Goal: Information Seeking & Learning: Understand process/instructions

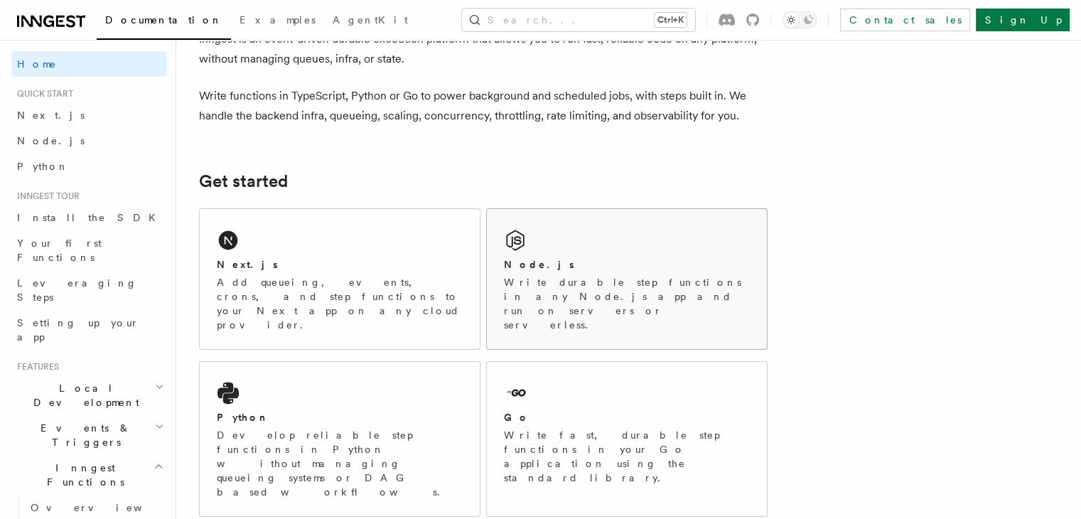
scroll to position [88, 0]
click at [587, 240] on div "Node.js Write durable step functions in any Node.js app and run on servers or s…" at bounding box center [627, 278] width 280 height 140
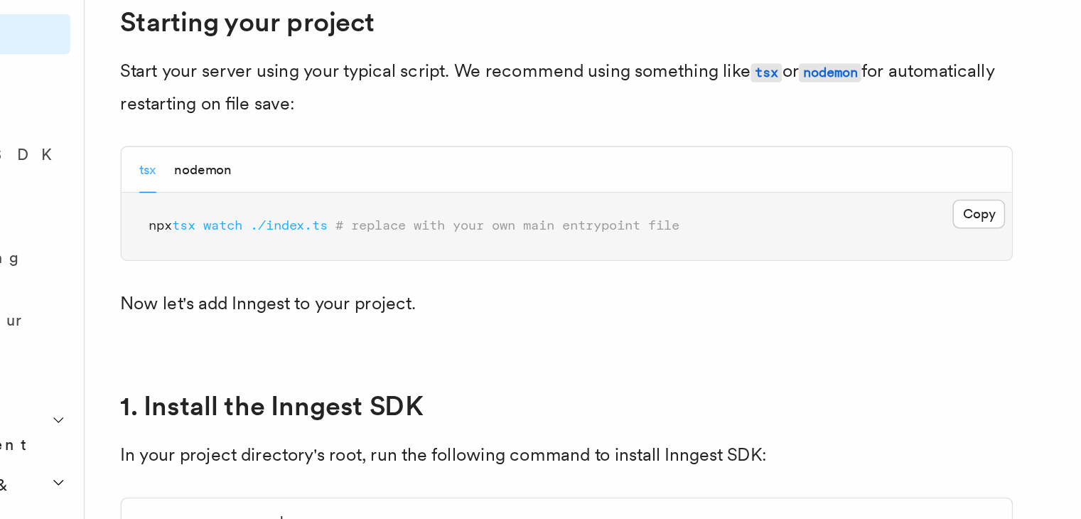
scroll to position [614, 0]
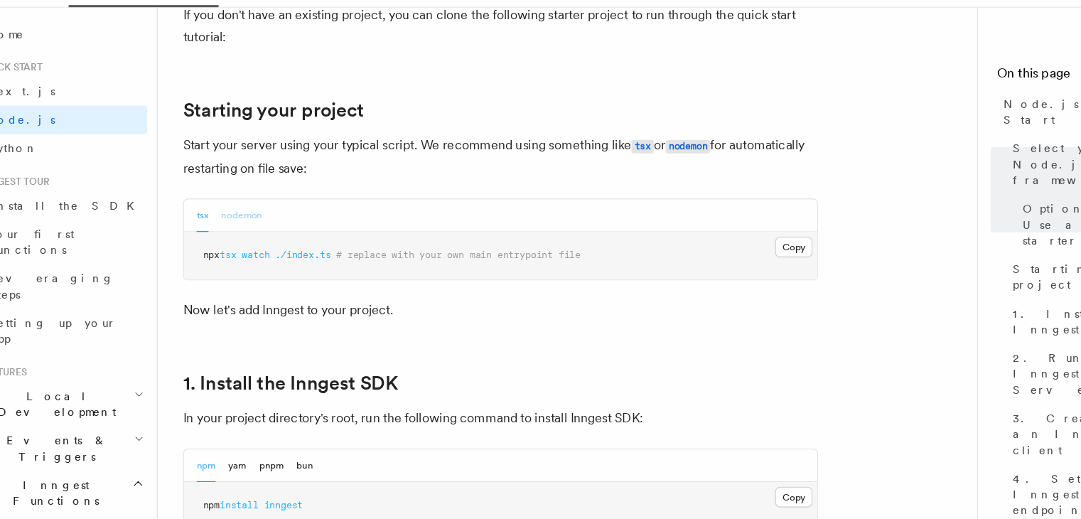
click at [253, 236] on button "nodemon" at bounding box center [251, 226] width 37 height 29
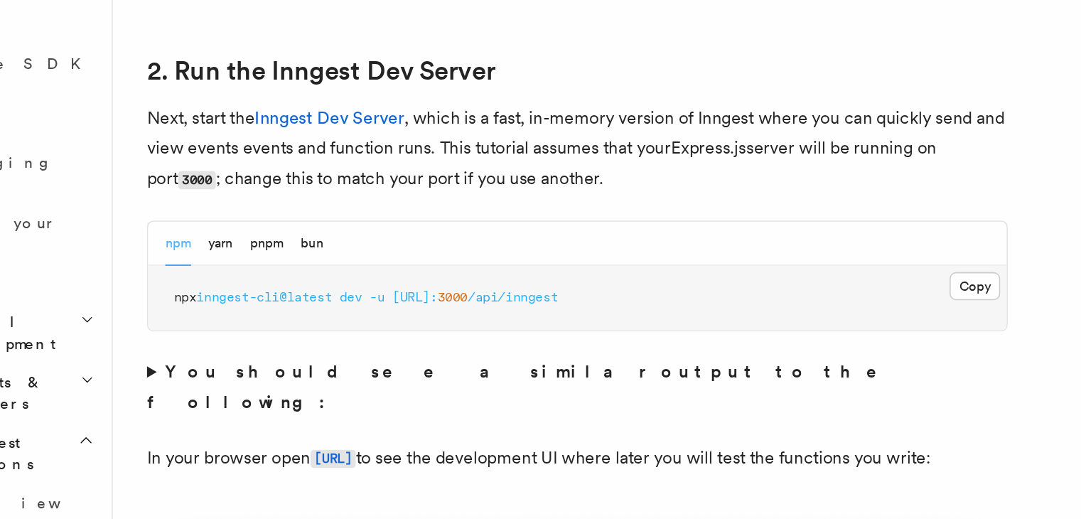
scroll to position [957, 0]
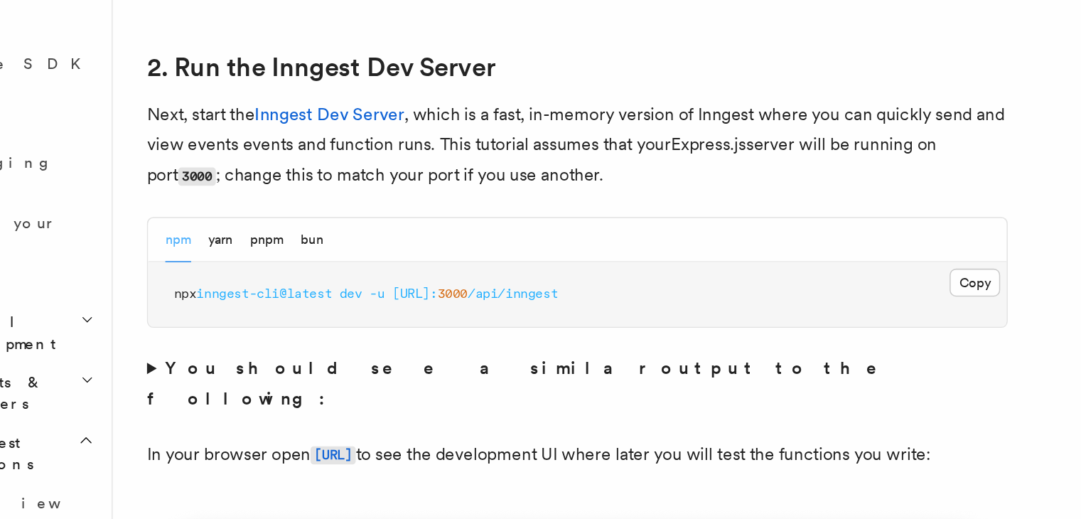
click at [336, 372] on span "dev" at bounding box center [333, 370] width 15 height 10
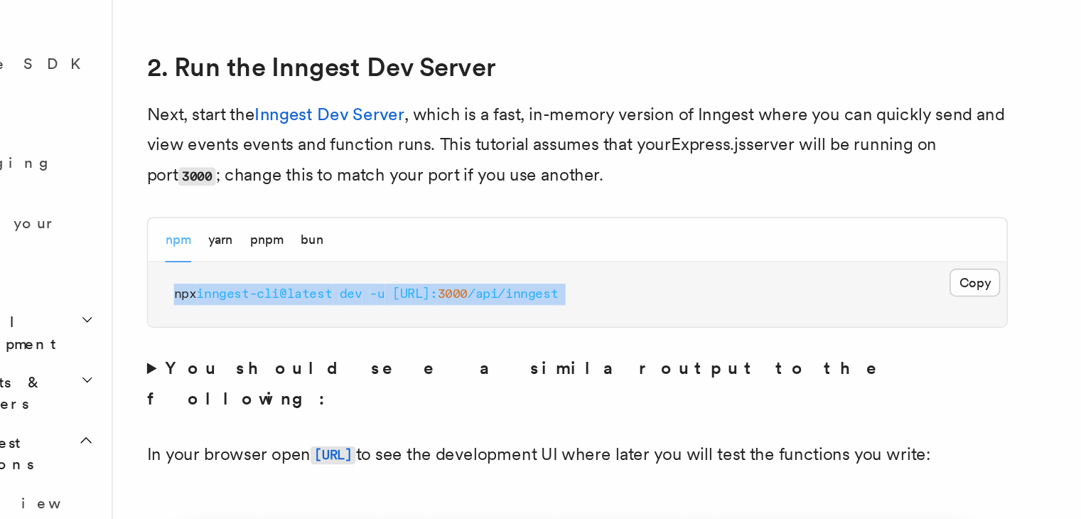
click at [336, 372] on span "dev" at bounding box center [333, 370] width 15 height 10
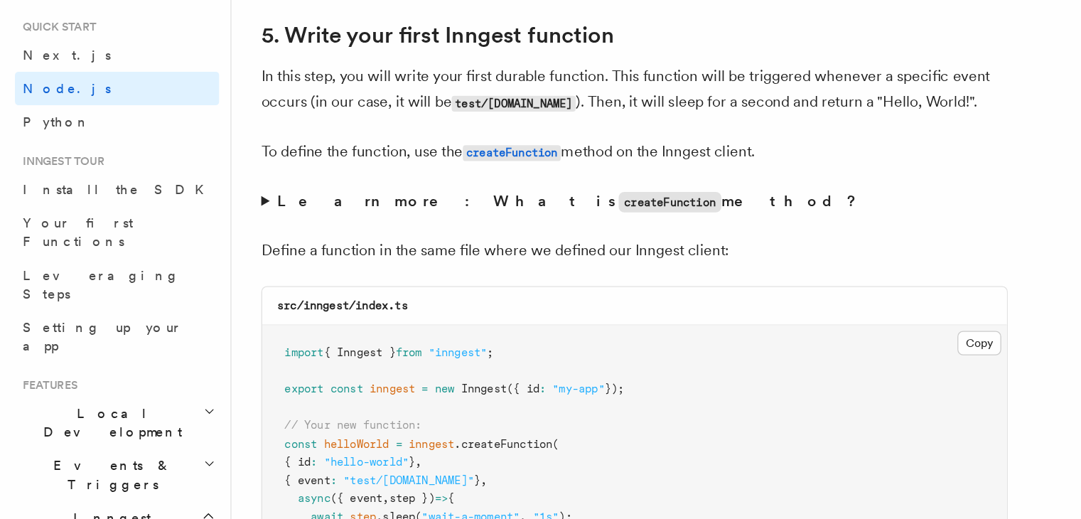
scroll to position [2632, 0]
click at [471, 234] on code "createFunction" at bounding box center [510, 228] width 78 height 16
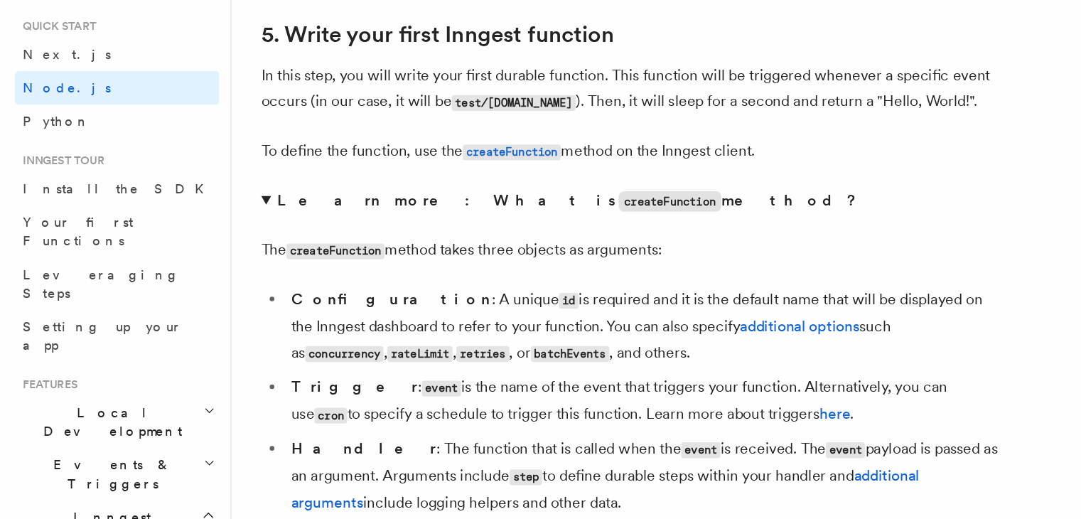
click at [471, 234] on code "createFunction" at bounding box center [510, 228] width 78 height 16
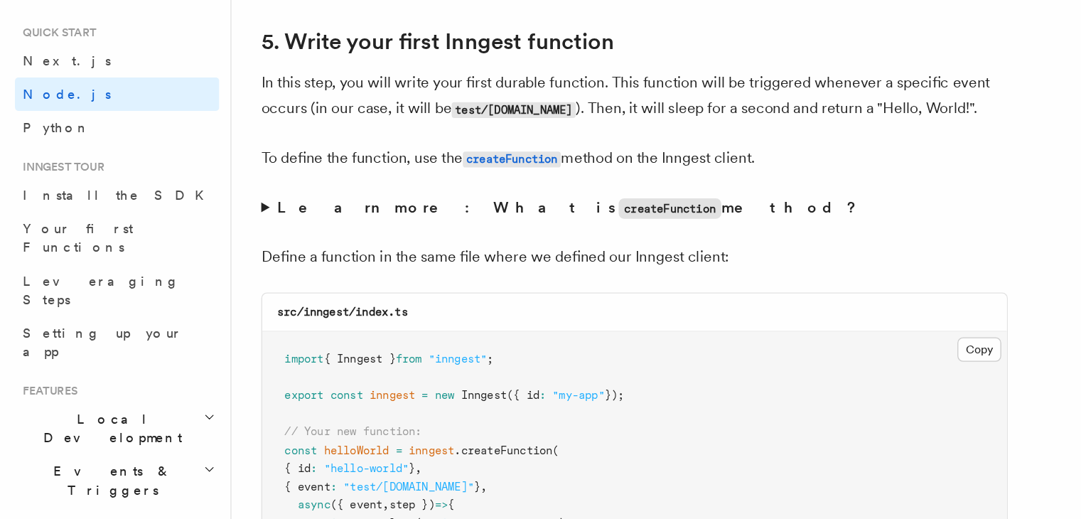
scroll to position [2632, 0]
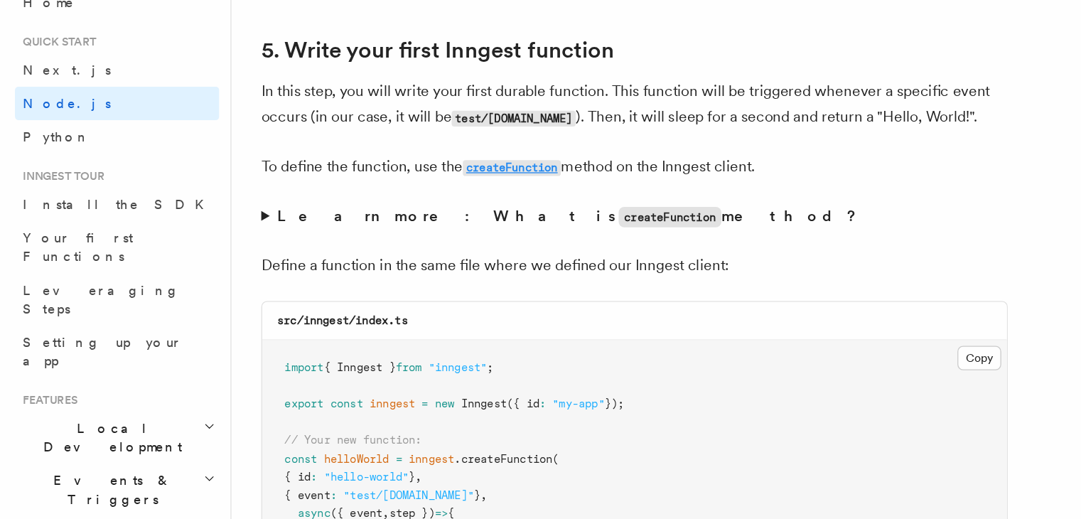
click at [382, 188] on code "createFunction" at bounding box center [390, 190] width 75 height 12
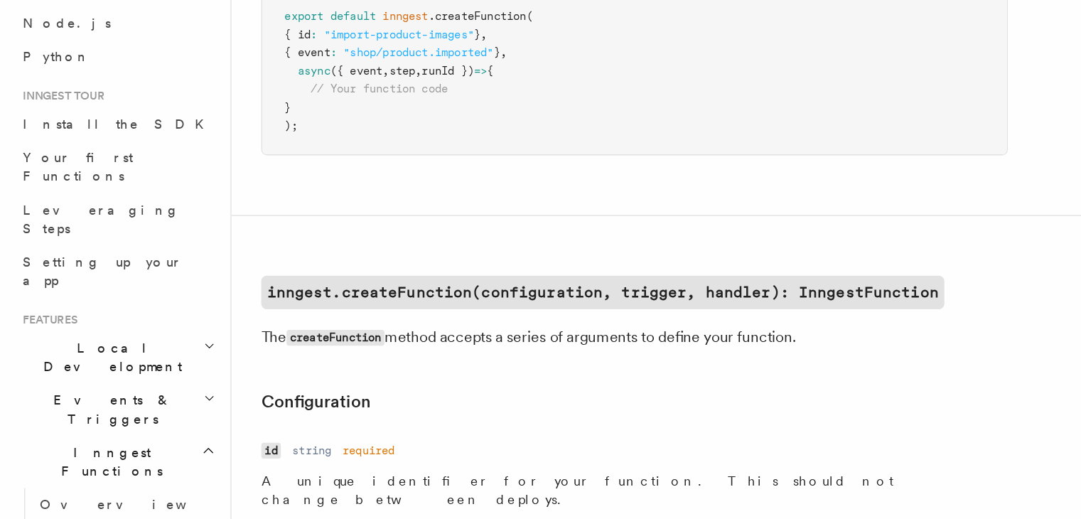
scroll to position [88, 0]
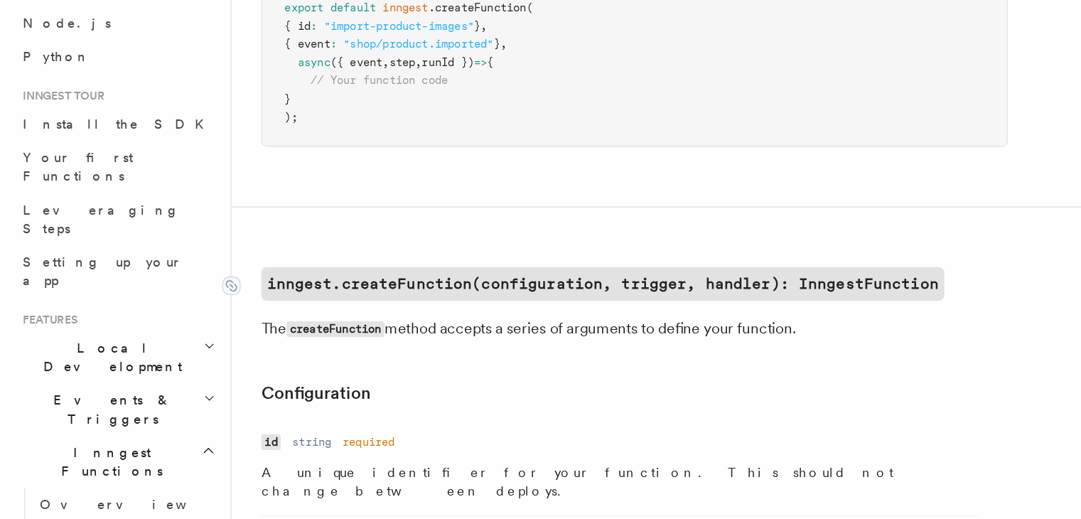
click at [359, 327] on code "inngest.createFunction(configuration, trigger, handler): InngestFunction" at bounding box center [459, 340] width 520 height 26
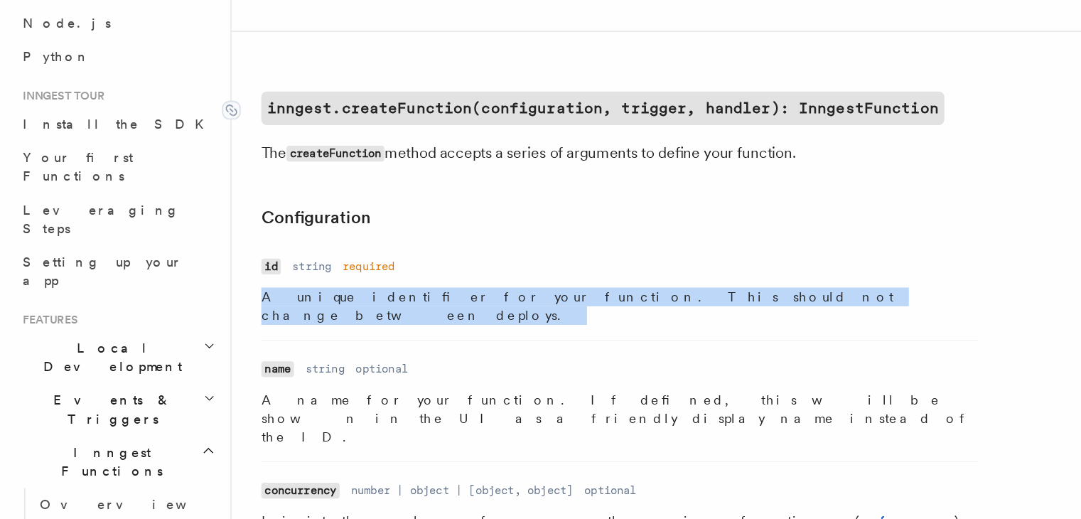
scroll to position [222, 0]
click at [359, 327] on dl "Name id Type string Required required Description A unique identifier for your …" at bounding box center [472, 343] width 546 height 55
click at [354, 210] on code "inngest.createFunction(configuration, trigger, handler): InngestFunction" at bounding box center [459, 206] width 520 height 26
